Goal: Check status

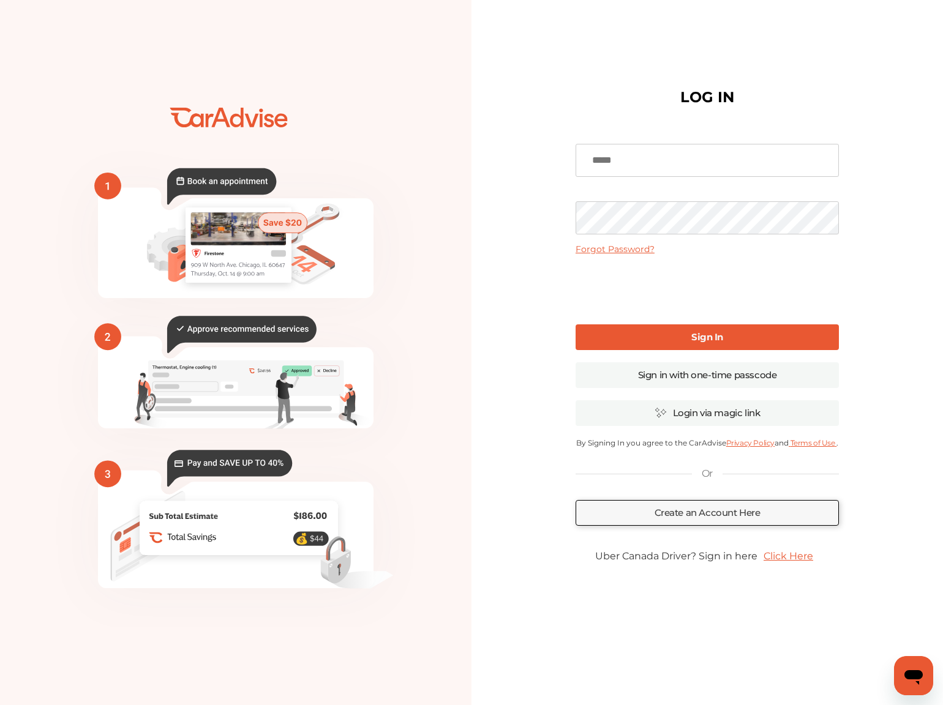
type input "**********"
click at [703, 340] on b "Sign In" at bounding box center [707, 337] width 32 height 12
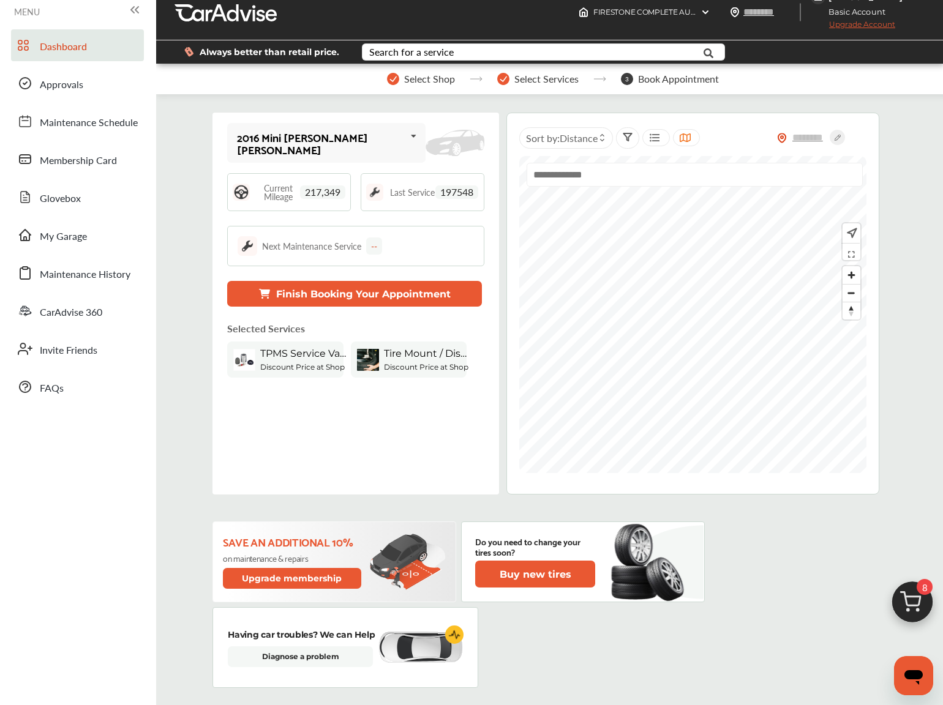
scroll to position [16, 0]
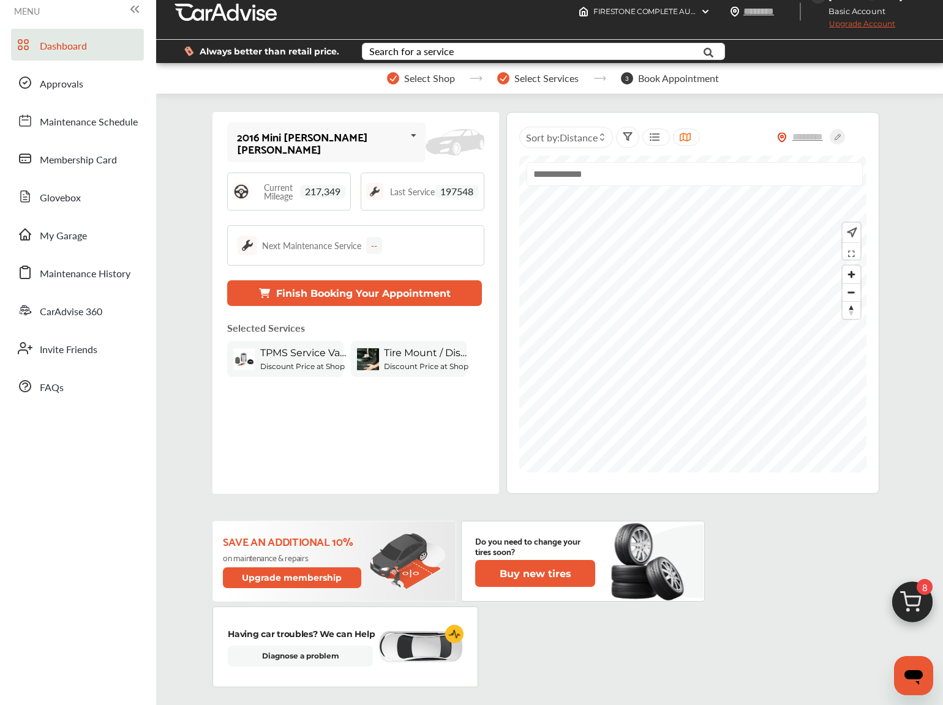
click at [403, 141] on icon at bounding box center [413, 135] width 21 height 26
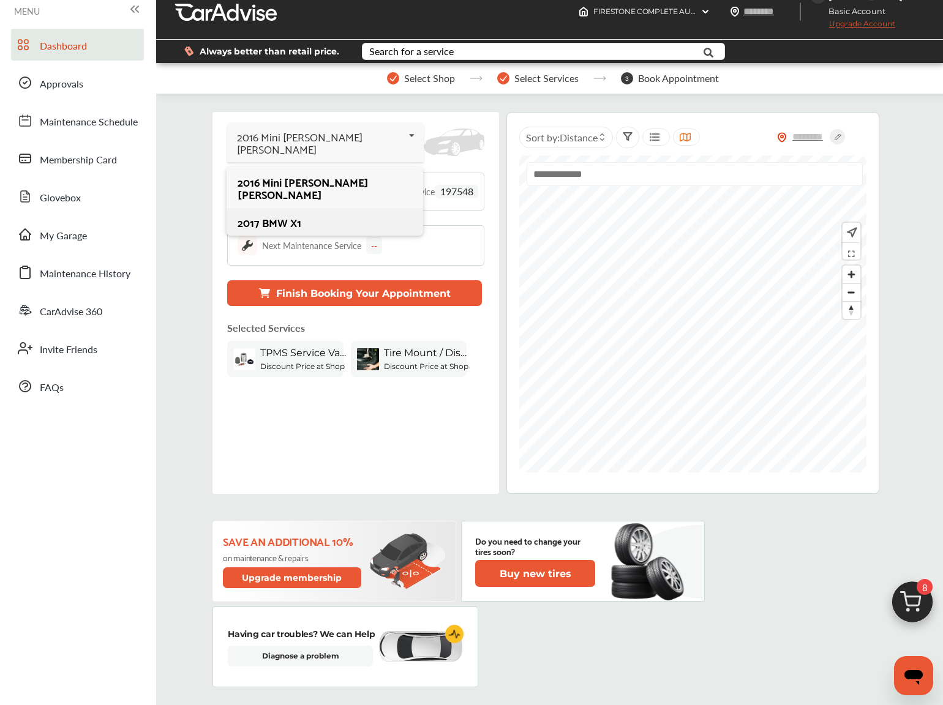
click at [297, 216] on div "2017 BMW X1" at bounding box center [325, 222] width 174 height 12
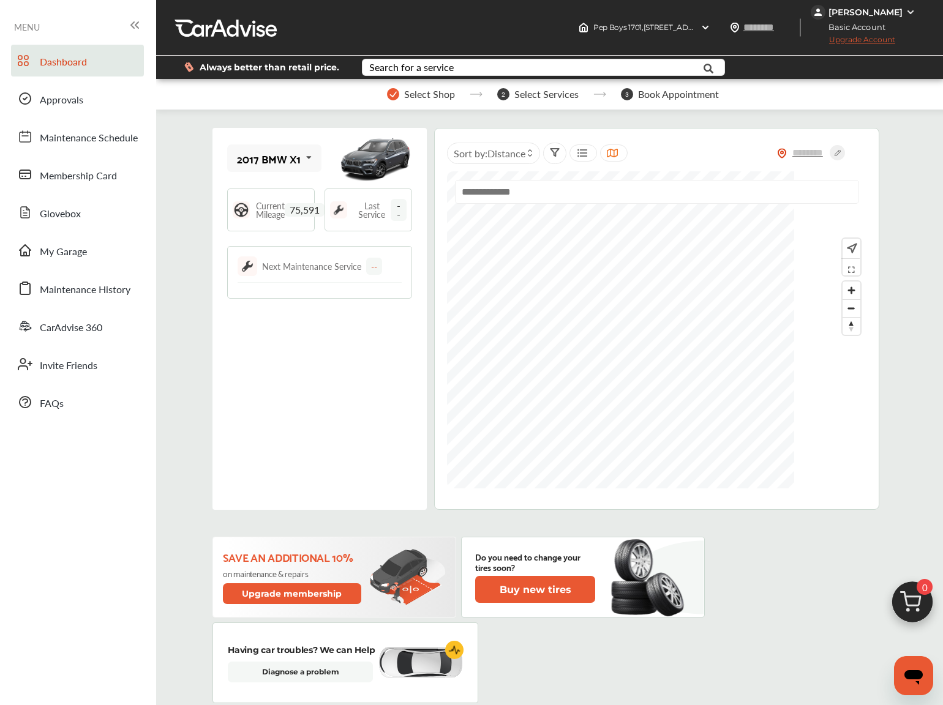
scroll to position [0, 0]
click at [56, 101] on span "Approvals" at bounding box center [61, 100] width 43 height 16
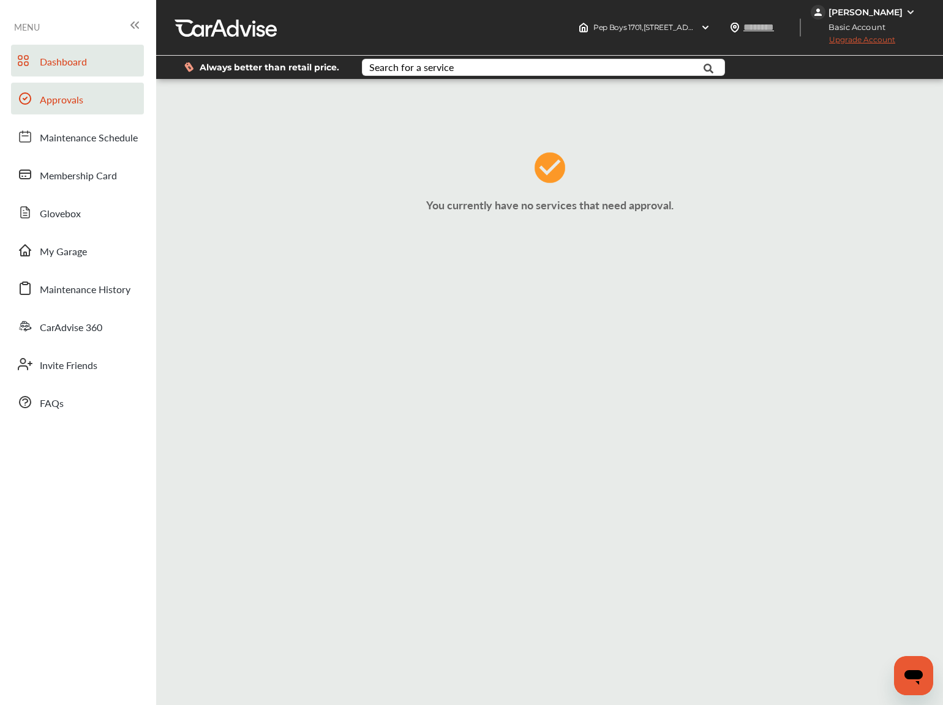
click at [58, 62] on span "Dashboard" at bounding box center [63, 62] width 47 height 16
